Goal: Find contact information: Find contact information

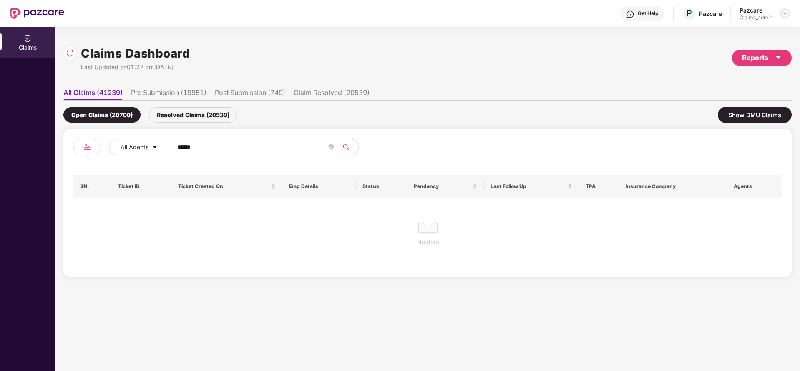
click at [783, 15] on img at bounding box center [784, 13] width 7 height 7
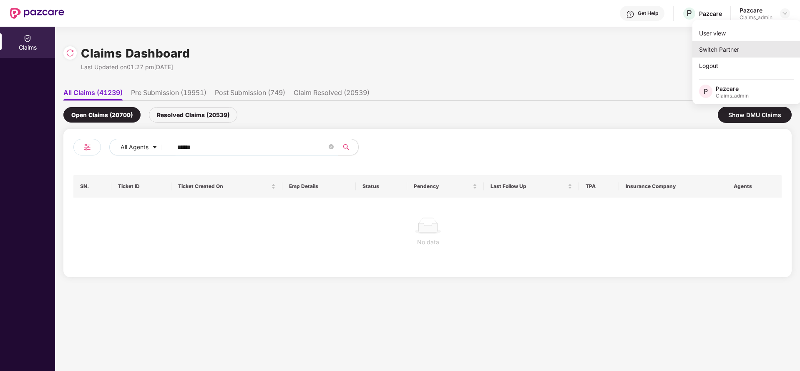
click at [748, 45] on div "Switch Partner" at bounding box center [746, 49] width 108 height 16
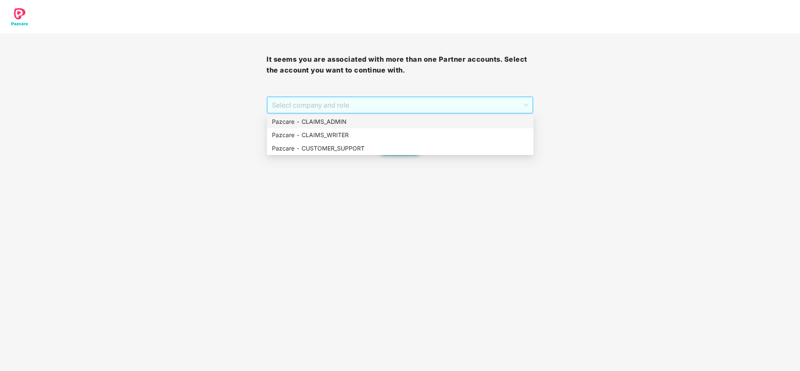
click at [376, 104] on span "Select company and role" at bounding box center [400, 105] width 256 height 16
click at [332, 151] on div "Pazcare - CUSTOMER_SUPPORT" at bounding box center [400, 148] width 256 height 9
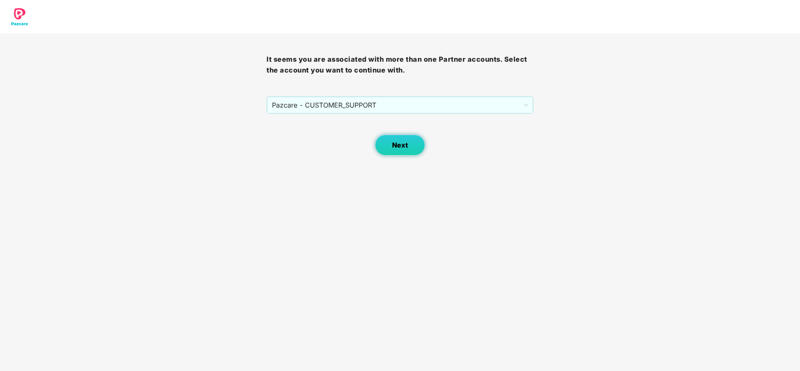
click at [398, 151] on button "Next" at bounding box center [400, 145] width 50 height 21
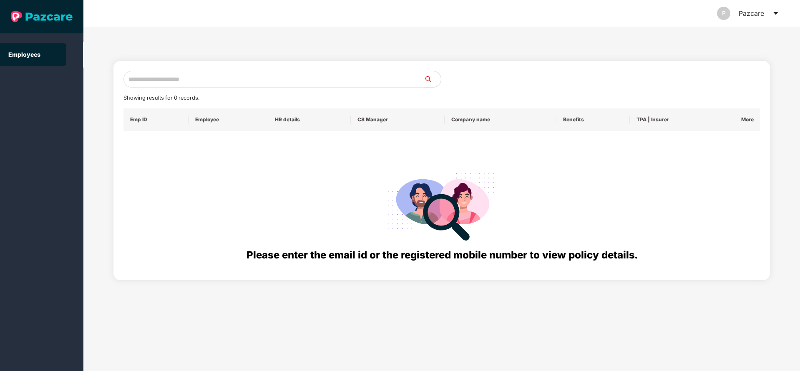
paste input "**********"
click at [307, 82] on input "**********" at bounding box center [273, 79] width 301 height 17
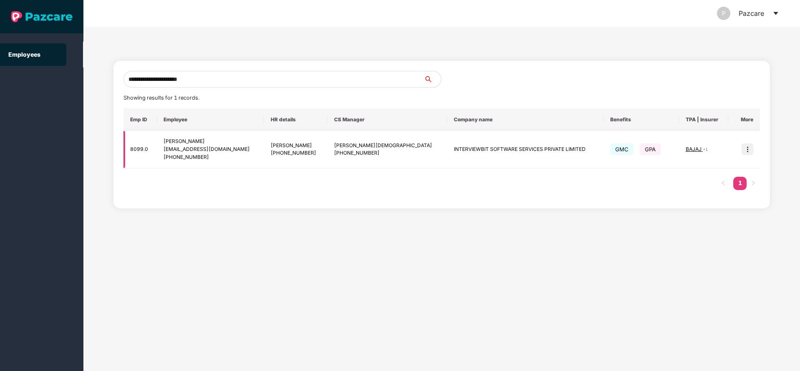
type input "**********"
click at [745, 150] on img at bounding box center [747, 149] width 12 height 12
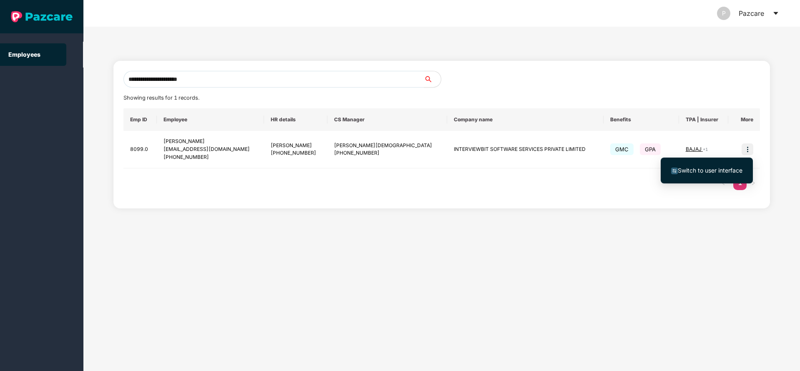
click at [696, 170] on span "Switch to user interface" at bounding box center [709, 170] width 65 height 7
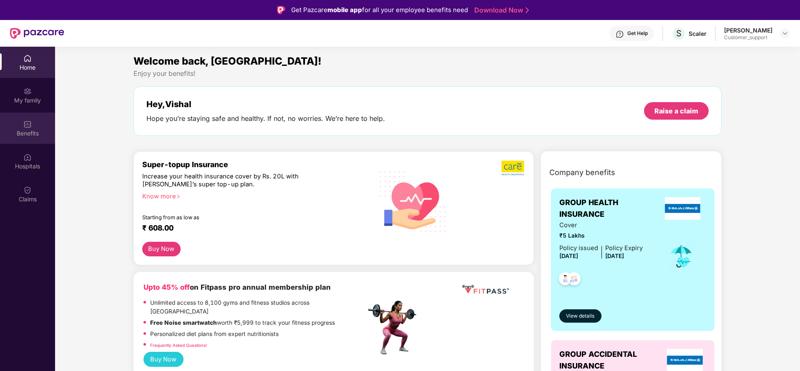
click at [28, 118] on div "Benefits" at bounding box center [27, 128] width 55 height 31
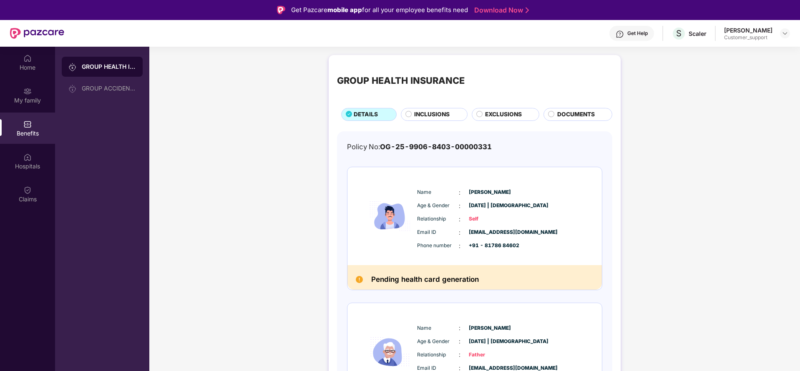
click at [639, 30] on div "Get Help" at bounding box center [637, 33] width 20 height 7
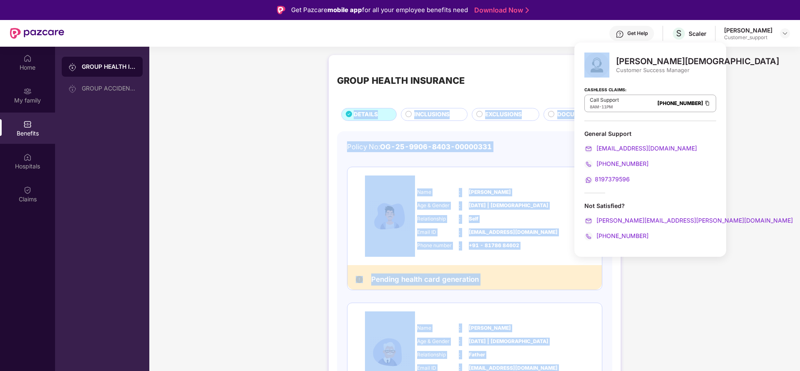
drag, startPoint x: 617, startPoint y: 60, endPoint x: 733, endPoint y: 73, distance: 116.6
click at [733, 73] on body "Get Pazcare mobile app for all your employee benefits need Download Now Get Hel…" at bounding box center [400, 185] width 800 height 371
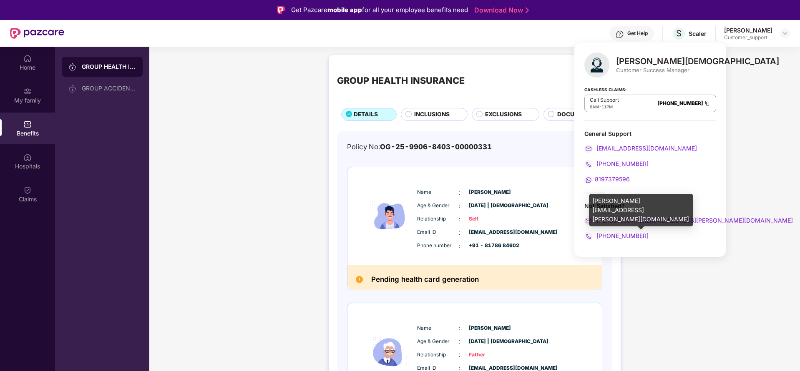
click at [685, 221] on div "[PERSON_NAME][EMAIL_ADDRESS][PERSON_NAME][DOMAIN_NAME]" at bounding box center [650, 220] width 132 height 9
drag, startPoint x: 685, startPoint y: 221, endPoint x: 601, endPoint y: 220, distance: 84.6
click at [601, 220] on div "[PERSON_NAME][EMAIL_ADDRESS][PERSON_NAME][DOMAIN_NAME]" at bounding box center [650, 220] width 132 height 9
copy span "[PERSON_NAME][EMAIL_ADDRESS][PERSON_NAME][DOMAIN_NAME]"
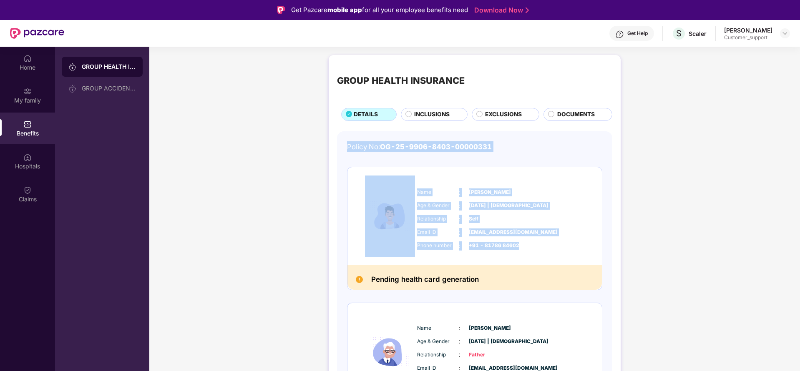
drag, startPoint x: 344, startPoint y: 145, endPoint x: 524, endPoint y: 244, distance: 206.4
click at [524, 244] on div "Policy No: OG-25-9906-8403-00000331 Name : [PERSON_NAME] Age & Gender : [DATE] …" at bounding box center [474, 361] width 275 height 461
copy div "Policy No: OG-25-9906-8403-00000331 Name : [PERSON_NAME] Age & Gender : [DATE] …"
click at [505, 239] on div "Email ID : [EMAIL_ADDRESS][DOMAIN_NAME] Phone number : +91 - 81786 84602" at bounding box center [500, 239] width 170 height 23
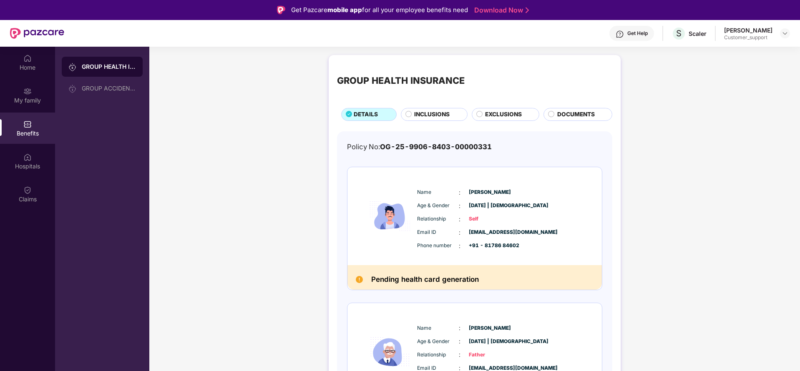
click at [646, 30] on div "Get Help" at bounding box center [637, 33] width 20 height 7
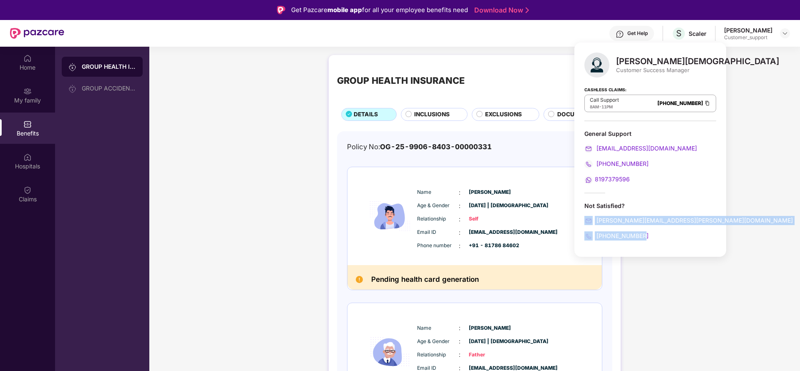
drag, startPoint x: 582, startPoint y: 218, endPoint x: 653, endPoint y: 238, distance: 73.8
click at [653, 238] on div "[PERSON_NAME] Customer Success Manager Cashless Claims: Call Support 8AM - 11PM…" at bounding box center [650, 150] width 152 height 214
copy div "[PERSON_NAME][EMAIL_ADDRESS][PERSON_NAME][DOMAIN_NAME] [PHONE_NUMBER]"
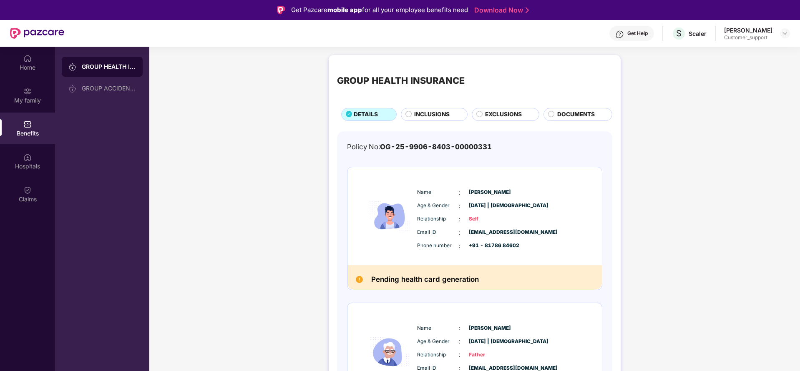
click at [777, 82] on div "GROUP HEALTH INSURANCE DETAILS INCLUSIONS EXCLUSIONS DOCUMENTS Policy No: OG-25…" at bounding box center [474, 332] width 650 height 562
click at [783, 35] on img at bounding box center [784, 33] width 7 height 7
click at [734, 50] on div "Switch to support view" at bounding box center [745, 53] width 108 height 16
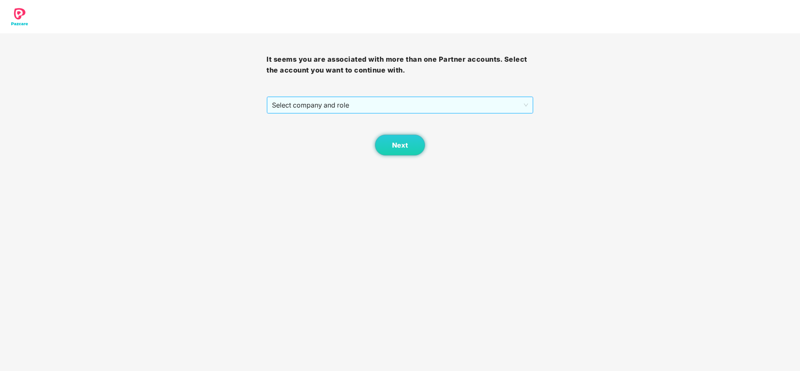
click at [347, 105] on span "Select company and role" at bounding box center [400, 105] width 256 height 16
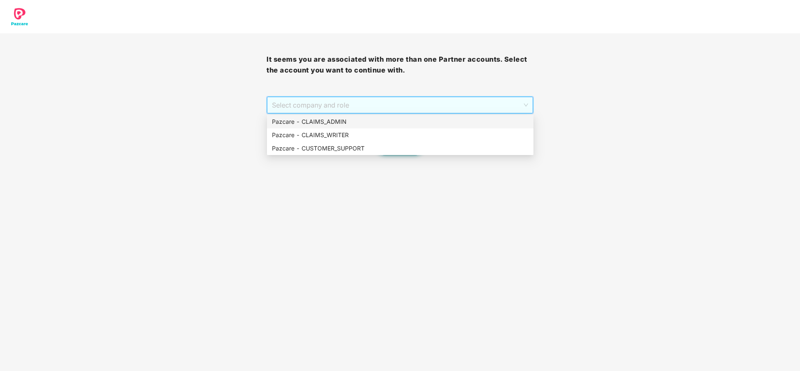
click at [331, 120] on div "Pazcare - CLAIMS_ADMIN" at bounding box center [400, 121] width 256 height 9
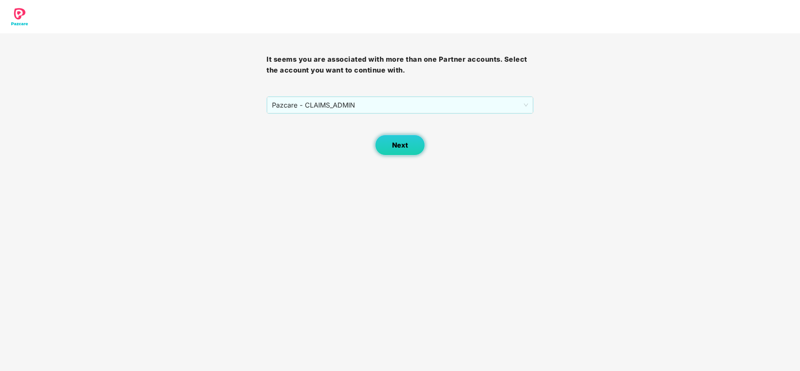
click at [387, 151] on button "Next" at bounding box center [400, 145] width 50 height 21
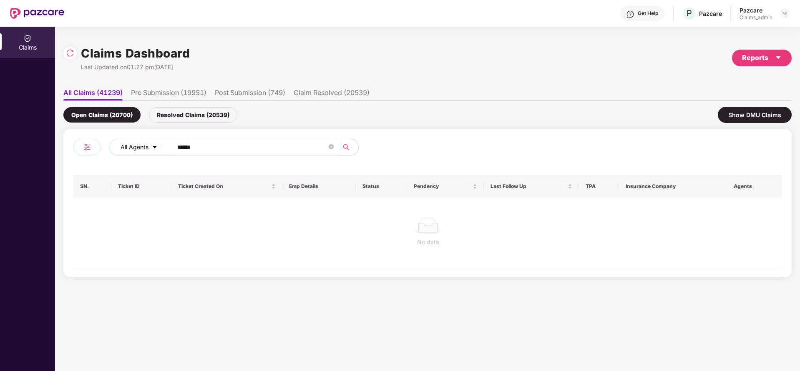
drag, startPoint x: 208, startPoint y: 146, endPoint x: 150, endPoint y: 155, distance: 59.0
click at [150, 155] on div "All Agents ******" at bounding box center [321, 147] width 425 height 17
paste input "text"
type input "******"
click at [180, 111] on div "Resolved Claims (20539)" at bounding box center [193, 114] width 88 height 15
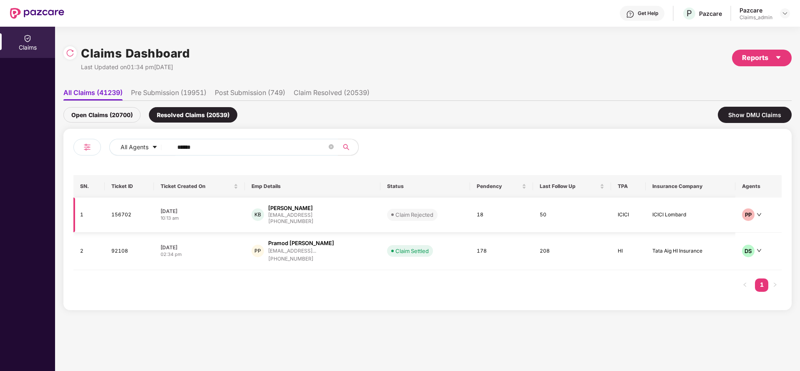
click at [270, 223] on div "[PHONE_NUMBER]" at bounding box center [290, 222] width 45 height 8
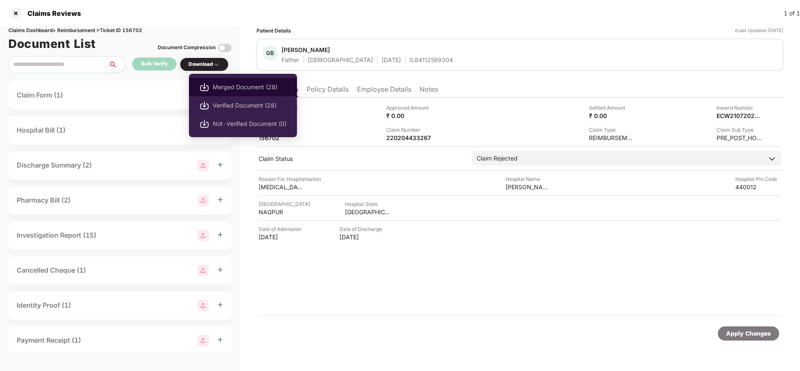
click at [211, 81] on li "Merged Document (28)" at bounding box center [243, 87] width 108 height 18
